Goal: Check status: Check status

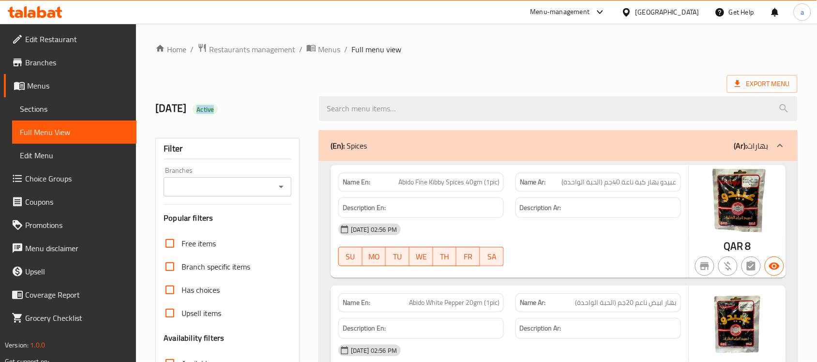
drag, startPoint x: 212, startPoint y: 105, endPoint x: 252, endPoint y: 107, distance: 40.2
click at [252, 107] on h2 "[DATE] Active" at bounding box center [231, 108] width 152 height 15
click at [253, 107] on h2 "[DATE] Active" at bounding box center [231, 108] width 152 height 15
drag, startPoint x: 190, startPoint y: 110, endPoint x: 296, endPoint y: 118, distance: 106.3
click at [295, 118] on div "[DATE] Active" at bounding box center [232, 108] width 164 height 43
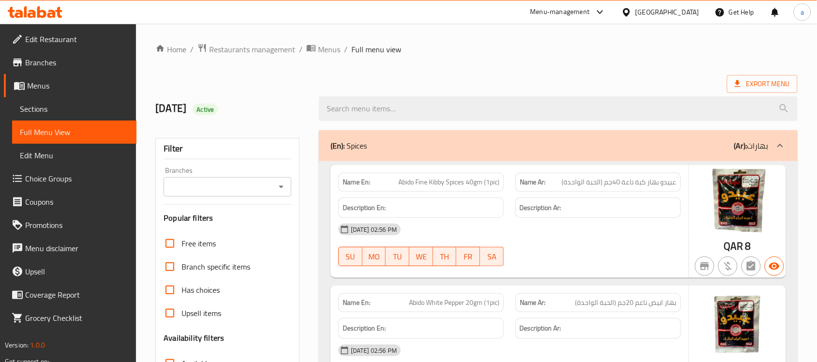
drag, startPoint x: 270, startPoint y: 114, endPoint x: 226, endPoint y: 110, distance: 44.2
click at [269, 114] on h2 "[DATE] Active" at bounding box center [231, 108] width 152 height 15
drag, startPoint x: 217, startPoint y: 111, endPoint x: 224, endPoint y: 109, distance: 7.7
click at [218, 110] on span "Active" at bounding box center [205, 109] width 25 height 9
click at [218, 109] on span "Active" at bounding box center [205, 109] width 25 height 9
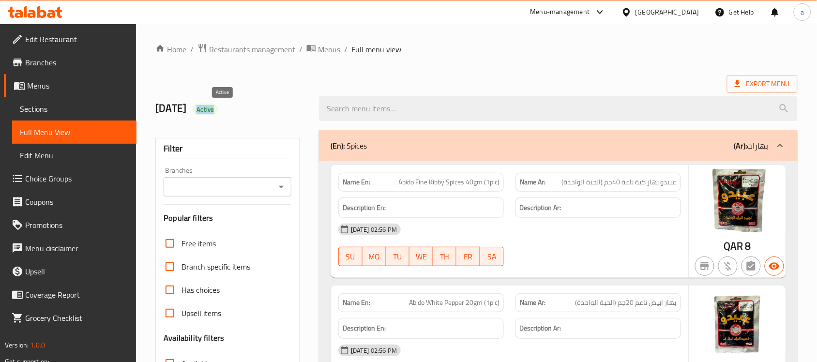
click at [218, 109] on span "Active" at bounding box center [205, 109] width 25 height 9
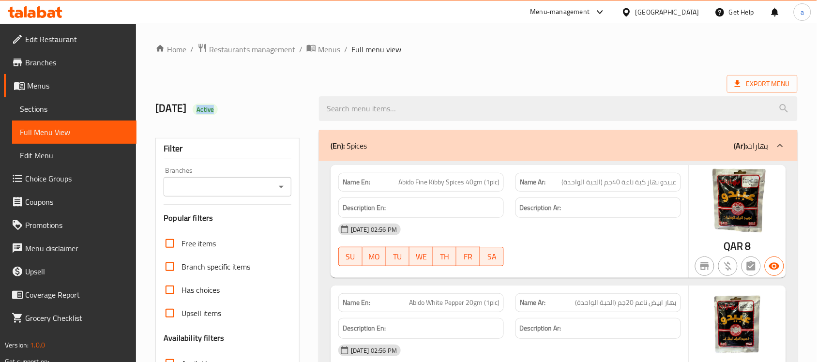
click at [256, 103] on h2 "[DATE] Active" at bounding box center [231, 108] width 152 height 15
click at [199, 112] on h2 "[DATE] Active" at bounding box center [231, 108] width 152 height 15
click at [218, 112] on span "Active" at bounding box center [205, 109] width 25 height 9
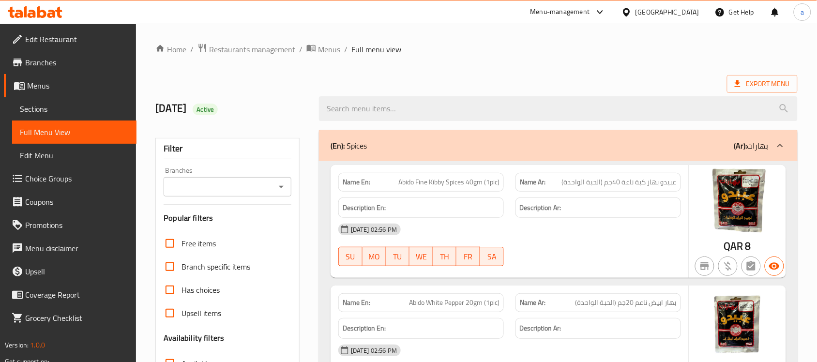
click at [204, 113] on h2 "[DATE] Active" at bounding box center [231, 108] width 152 height 15
click at [192, 113] on h2 "[DATE] Active" at bounding box center [231, 108] width 152 height 15
click at [190, 113] on h2 "[DATE] Active" at bounding box center [231, 108] width 152 height 15
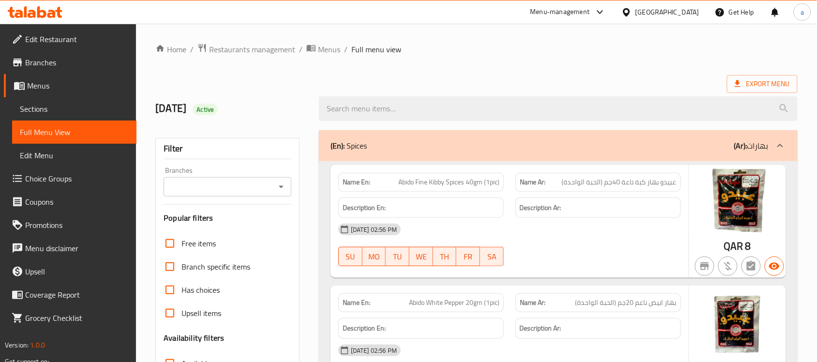
click at [218, 107] on span "Active" at bounding box center [205, 109] width 25 height 9
click at [189, 111] on h2 "[DATE] Active" at bounding box center [231, 108] width 152 height 15
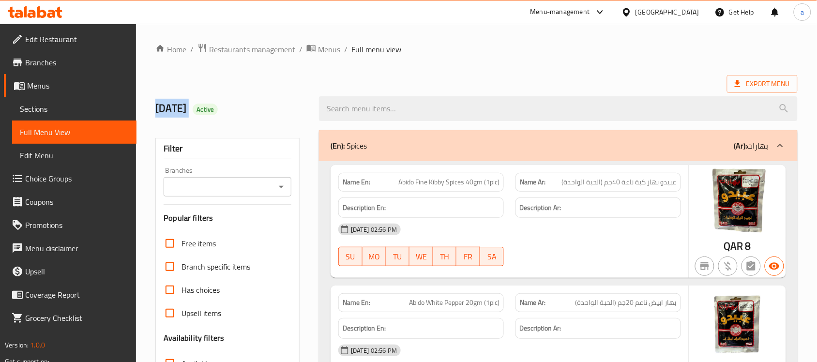
click at [189, 111] on h2 "[DATE] Active" at bounding box center [231, 108] width 152 height 15
click at [218, 109] on span "Active" at bounding box center [205, 109] width 25 height 9
click at [182, 110] on h2 "[DATE] Active" at bounding box center [231, 108] width 152 height 15
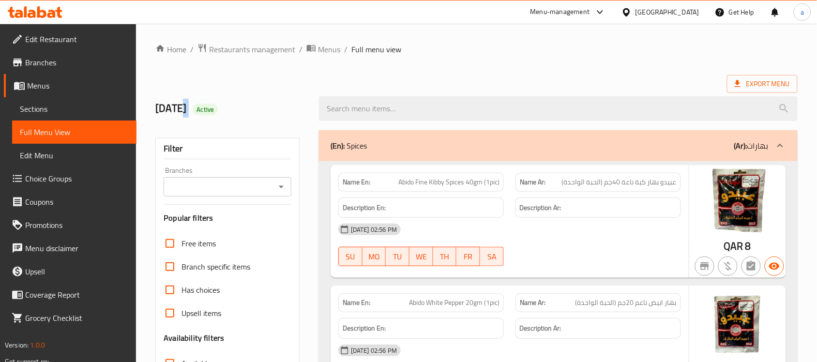
click at [182, 110] on h2 "[DATE] Active" at bounding box center [231, 108] width 152 height 15
click at [218, 110] on span "Active" at bounding box center [205, 109] width 25 height 9
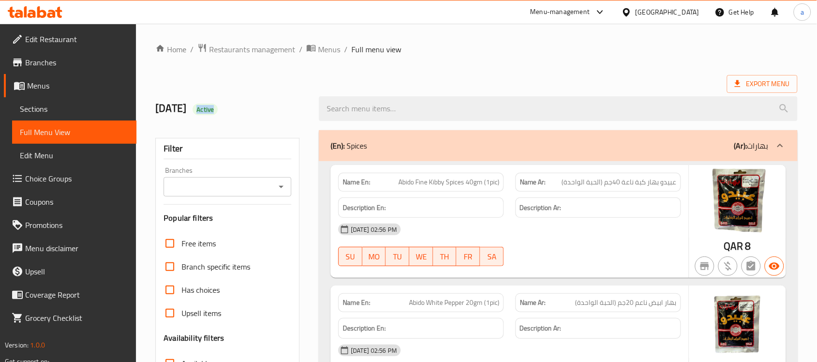
click at [252, 109] on h2 "[DATE] Active" at bounding box center [231, 108] width 152 height 15
click at [173, 108] on h2 "[DATE] Active" at bounding box center [231, 108] width 152 height 15
click at [218, 106] on span "Active" at bounding box center [205, 109] width 25 height 9
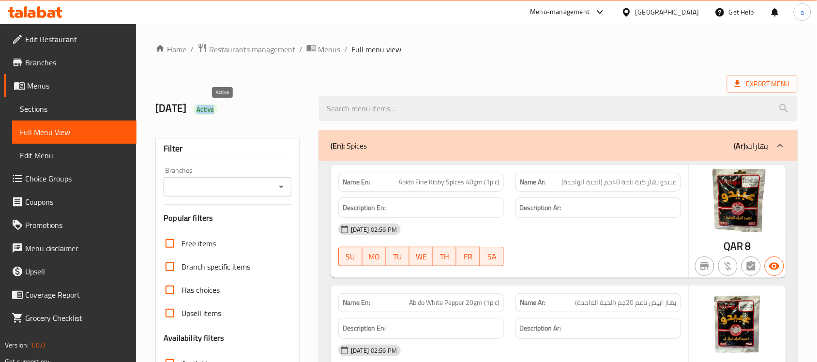
click at [218, 106] on span "Active" at bounding box center [205, 109] width 25 height 9
click at [161, 109] on h2 "[DATE] Active" at bounding box center [231, 108] width 152 height 15
click at [162, 109] on h2 "[DATE] Active" at bounding box center [231, 108] width 152 height 15
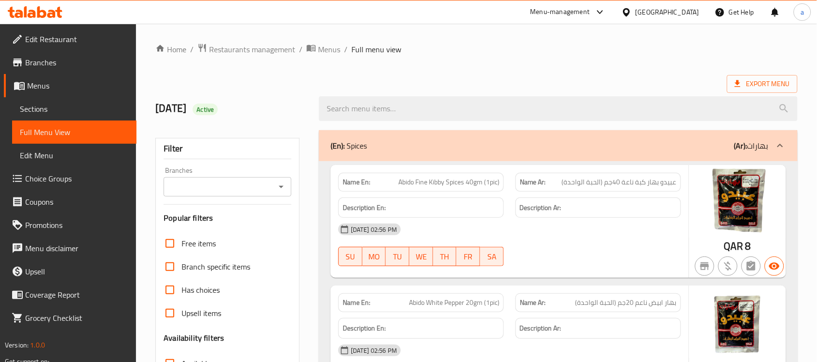
click at [221, 117] on div "[DATE] Active" at bounding box center [232, 108] width 164 height 43
click at [218, 107] on span "Active" at bounding box center [205, 109] width 25 height 9
click at [218, 109] on span "Active" at bounding box center [205, 109] width 25 height 9
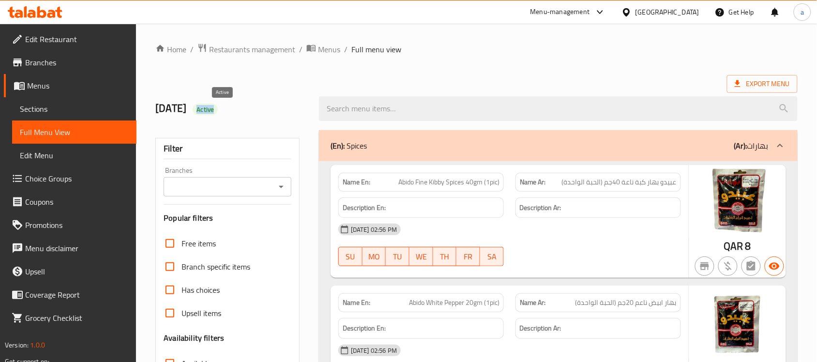
click at [218, 109] on span "Active" at bounding box center [205, 109] width 25 height 9
